Goal: Navigation & Orientation: Understand site structure

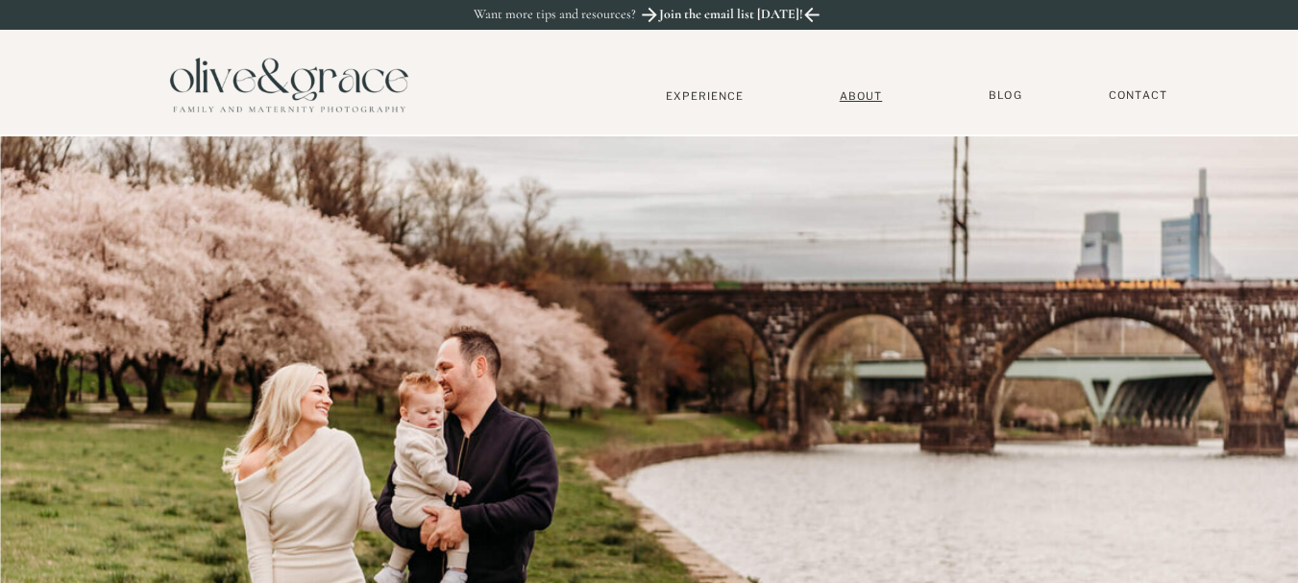
click at [866, 97] on nav "About" at bounding box center [861, 95] width 59 height 12
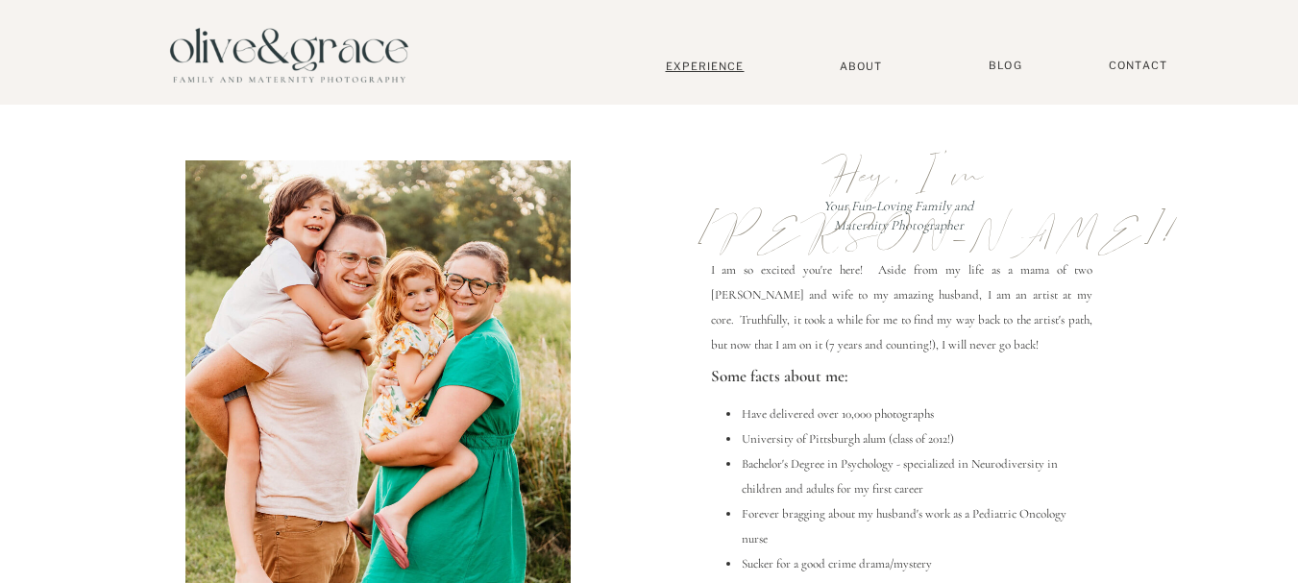
click at [721, 72] on nav "Experience" at bounding box center [705, 66] width 127 height 13
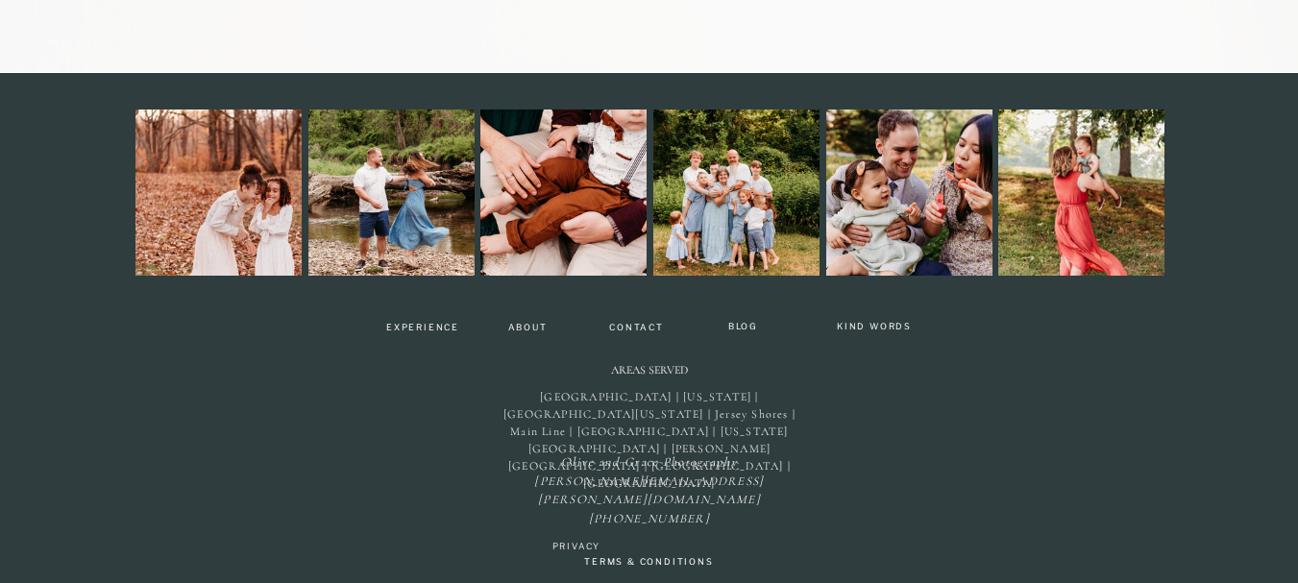
scroll to position [6223, 0]
